Goal: Task Accomplishment & Management: Use online tool/utility

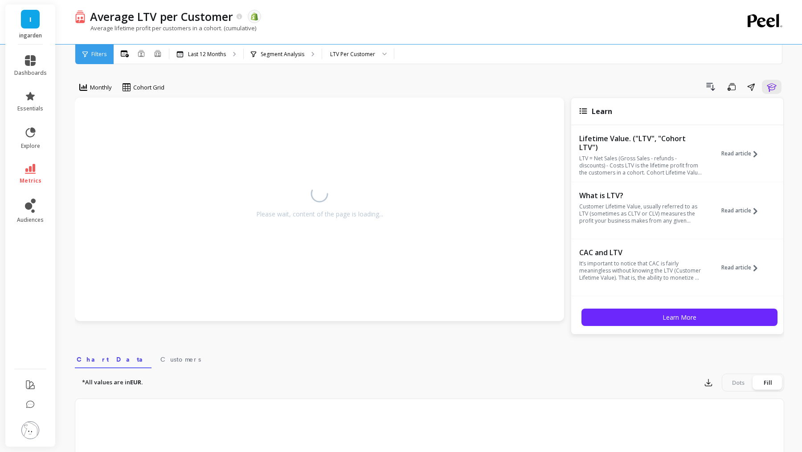
click at [31, 21] on span "I" at bounding box center [30, 19] width 2 height 10
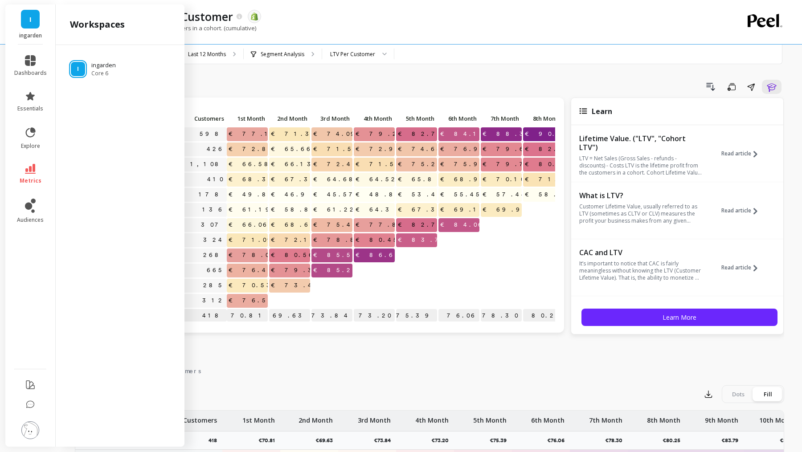
click at [75, 19] on h2 "workspaces" at bounding box center [97, 24] width 55 height 12
click at [326, 34] on div "Average lifetime profit per customers in a cohort. (cumulative)" at bounding box center [393, 32] width 636 height 17
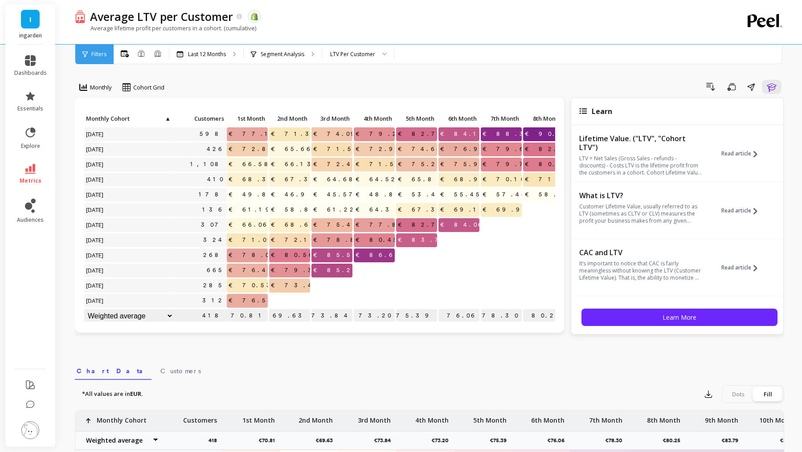
click at [21, 24] on link "I" at bounding box center [30, 19] width 19 height 19
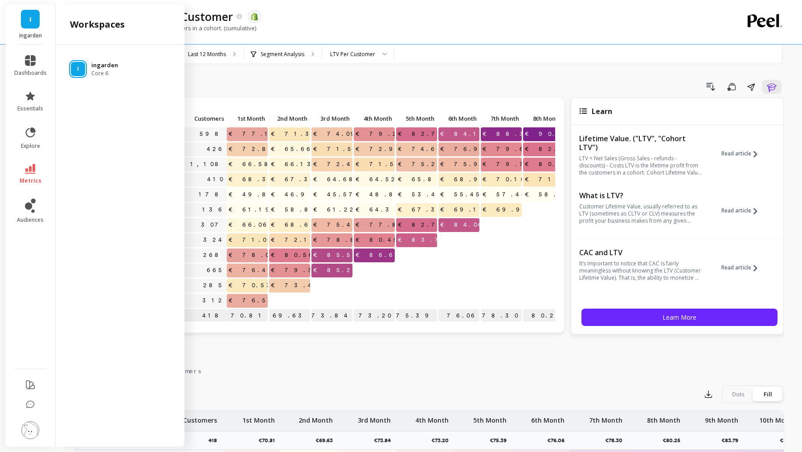
click at [94, 65] on p "ingarden" at bounding box center [104, 65] width 27 height 9
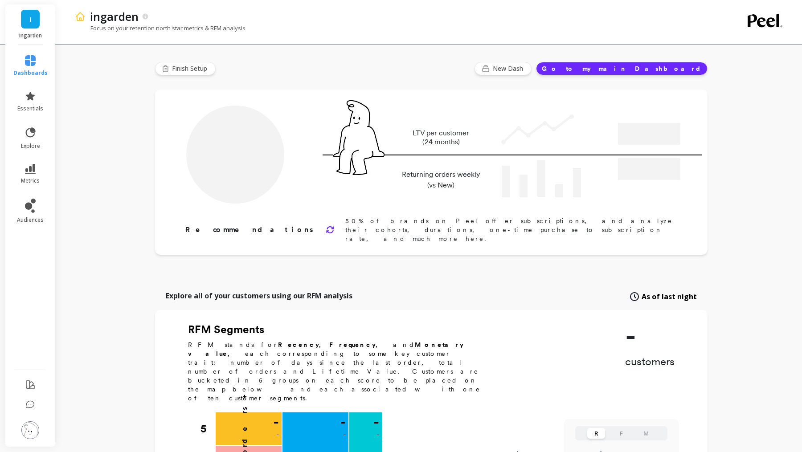
type input "Champions"
type input "1415"
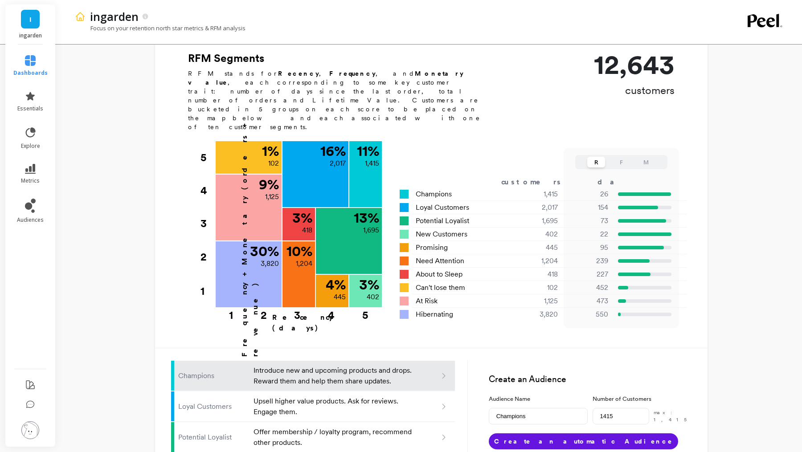
scroll to position [269, 0]
